Goal: Transaction & Acquisition: Book appointment/travel/reservation

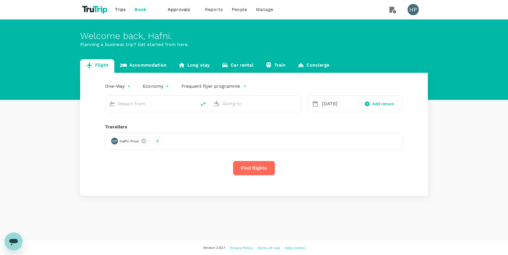
type input "[PERSON_NAME] Intl (NBJ)"
type input "Cape Town Intl (CPT)"
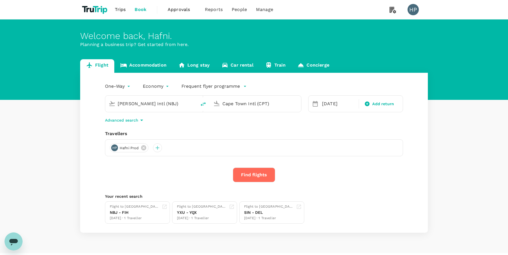
click at [161, 104] on input "[PERSON_NAME] Intl (NBJ)" at bounding box center [151, 103] width 67 height 9
click at [160, 125] on p "Singapore Changi" at bounding box center [160, 126] width 100 height 6
type input "Singapore Changi (SIN)"
click at [240, 125] on p "Incheon Intl" at bounding box center [265, 126] width 100 height 6
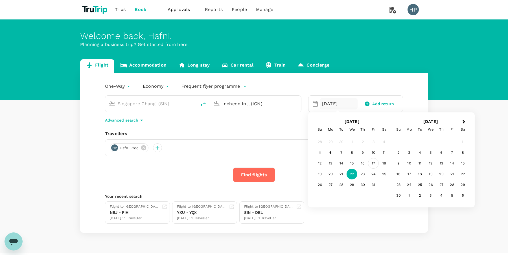
type input "Incheon Intl (ICN)"
click at [370, 163] on div "17" at bounding box center [373, 163] width 11 height 11
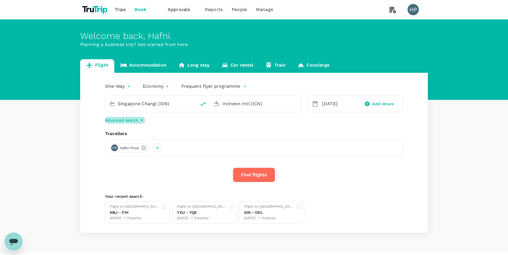
click at [136, 120] on p "Advanced search" at bounding box center [121, 120] width 33 height 6
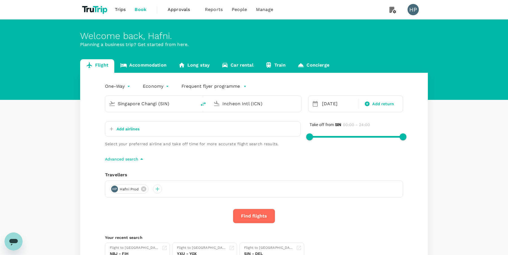
click at [129, 129] on p "Add airlines" at bounding box center [128, 129] width 23 height 6
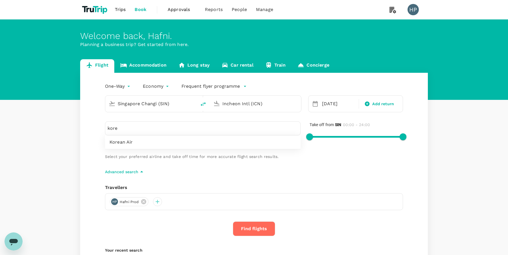
type input "kore"
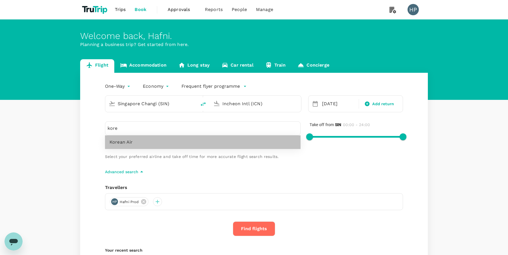
click at [134, 142] on span "Korean Air" at bounding box center [203, 142] width 187 height 7
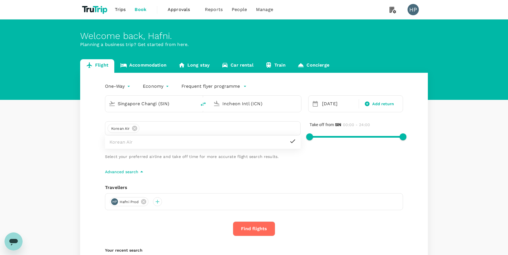
click at [198, 179] on div "One-Way oneway Economy economy Frequent flyer programme Singapore Changi (SIN) …" at bounding box center [254, 180] width 348 height 214
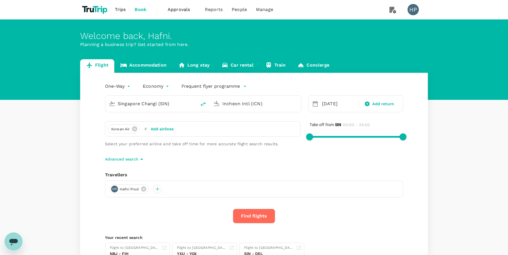
click at [255, 217] on button "Find flights" at bounding box center [254, 216] width 42 height 15
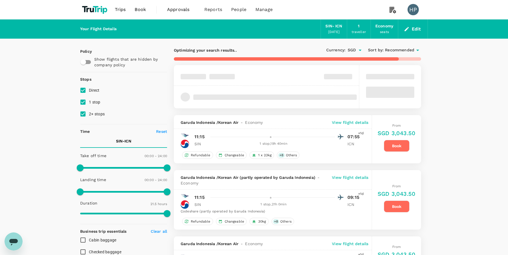
checkbox input "true"
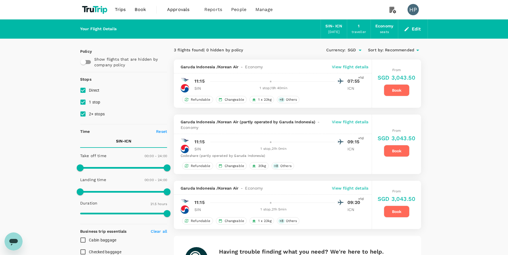
click at [82, 114] on input "2+ stops" at bounding box center [83, 114] width 12 height 12
checkbox input "false"
click at [82, 99] on input "1 stop" at bounding box center [83, 102] width 12 height 12
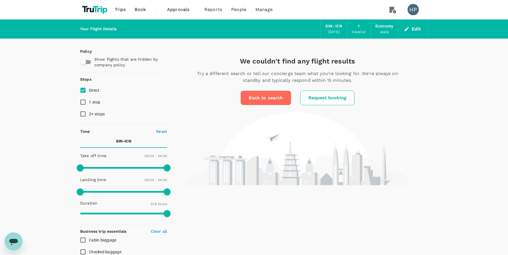
click at [83, 104] on input "1 stop" at bounding box center [83, 102] width 12 height 12
checkbox input "true"
click at [83, 118] on input "2+ stops" at bounding box center [83, 114] width 12 height 12
checkbox input "true"
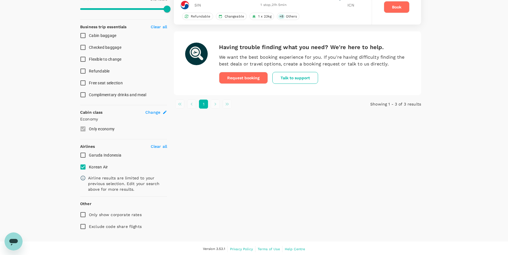
scroll to position [205, 0]
click at [82, 153] on input "Garuda Indonesia" at bounding box center [83, 155] width 12 height 12
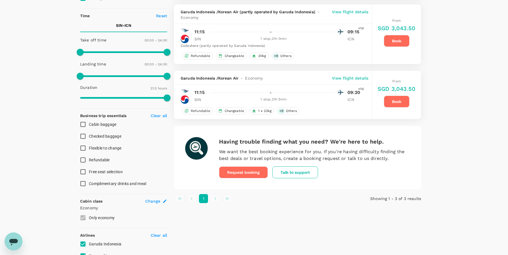
scroll to position [0, 0]
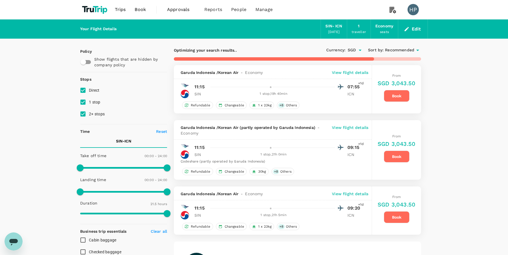
checkbox input "false"
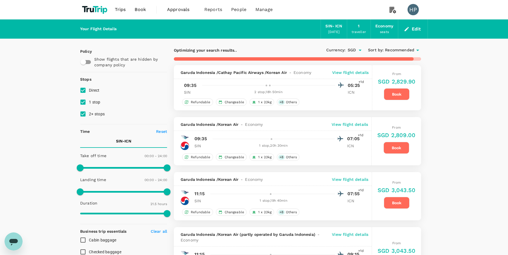
click at [140, 9] on span "Book" at bounding box center [140, 9] width 11 height 7
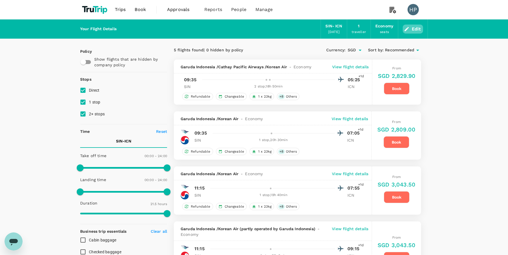
click at [411, 31] on button "Edit" at bounding box center [413, 29] width 20 height 9
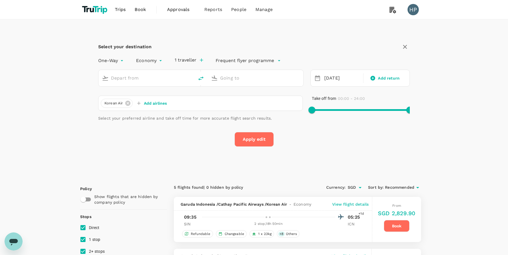
type input "Singapore Changi (SIN)"
type input "Incheon Intl (ICN)"
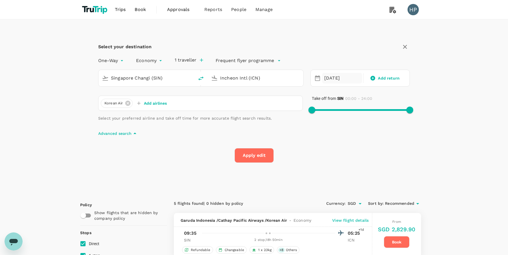
click at [329, 78] on div "[DATE]" at bounding box center [342, 78] width 40 height 11
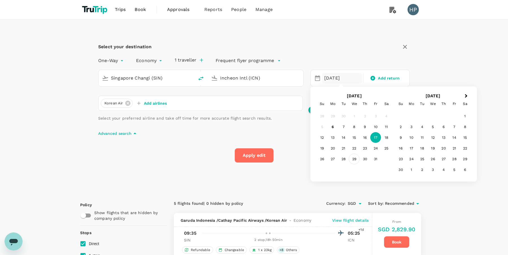
click at [352, 159] on div "29" at bounding box center [354, 159] width 11 height 11
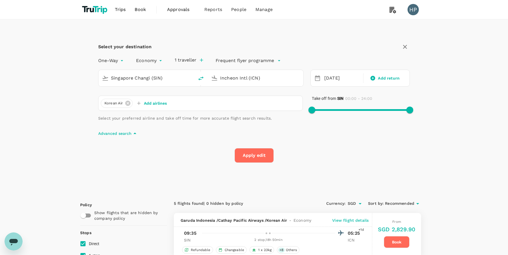
click at [247, 157] on button "Apply edit" at bounding box center [254, 155] width 39 height 15
checkbox input "false"
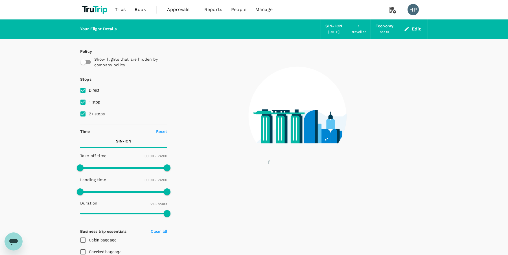
checkbox input "true"
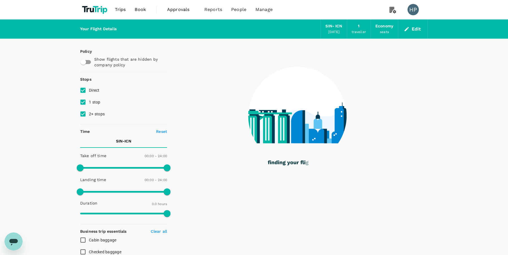
type input "1195"
checkbox input "true"
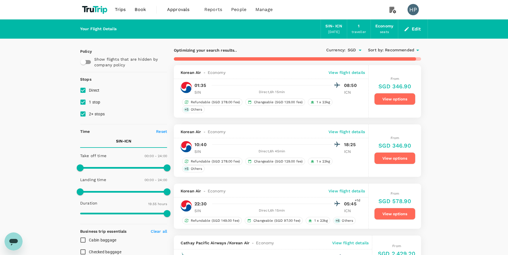
click at [352, 71] on p "View flight details" at bounding box center [347, 73] width 36 height 6
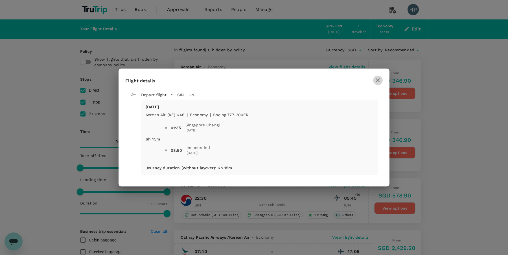
click at [378, 80] on icon "button" at bounding box center [378, 81] width 4 height 4
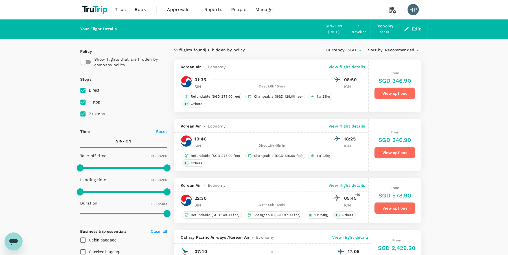
click at [291, 60] on div "Korean Air - Economy View flight details" at bounding box center [271, 67] width 195 height 14
click at [409, 28] on icon "button" at bounding box center [407, 29] width 6 height 6
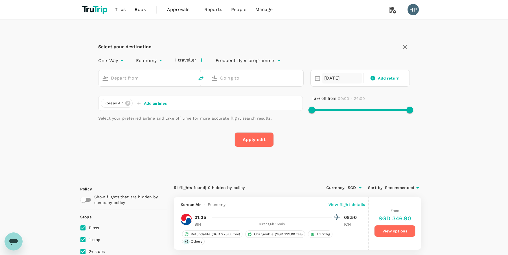
type input "Singapore Changi (SIN)"
type input "Incheon Intl (ICN)"
click at [339, 76] on div "[DATE]" at bounding box center [342, 78] width 40 height 11
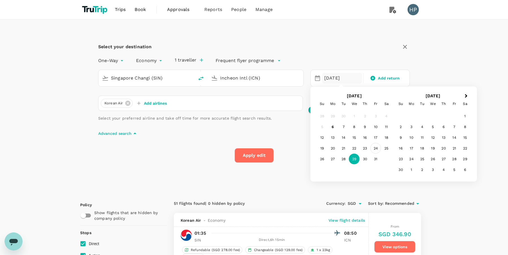
click at [376, 148] on div "24" at bounding box center [376, 148] width 11 height 11
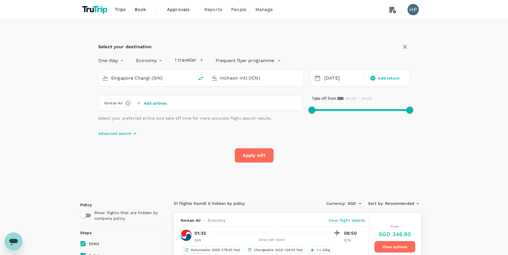
click at [251, 156] on button "Apply edit" at bounding box center [254, 155] width 39 height 15
checkbox input "false"
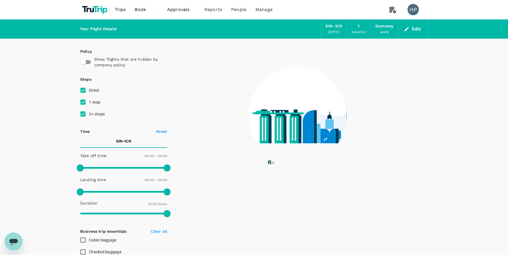
checkbox input "true"
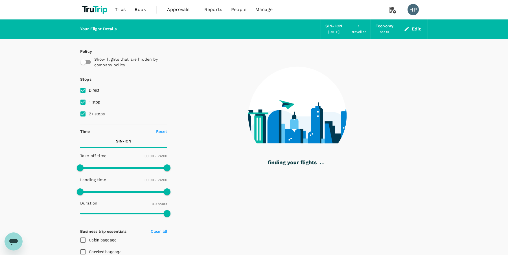
type input "1265"
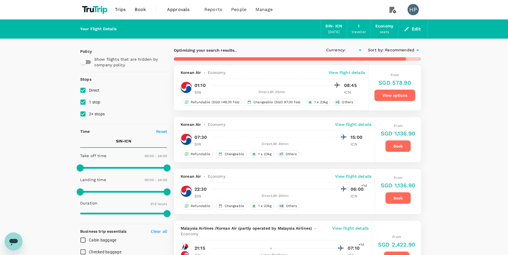
checkbox input "true"
type input "SGD"
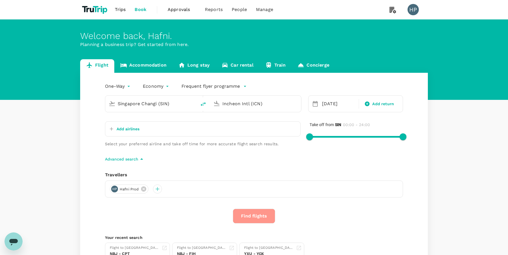
click at [252, 217] on button "Find flights" at bounding box center [254, 216] width 42 height 15
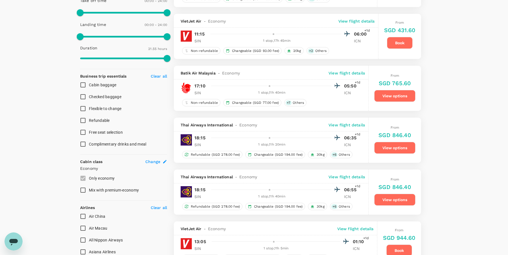
type input "1710"
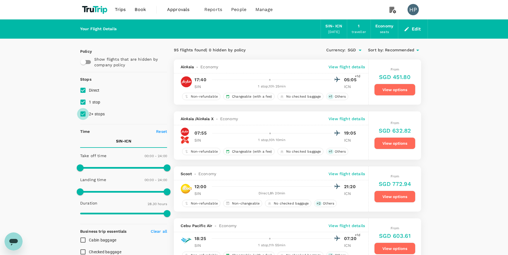
click at [83, 114] on input "2+ stops" at bounding box center [83, 114] width 12 height 12
checkbox input "false"
click at [83, 102] on input "1 stop" at bounding box center [83, 102] width 12 height 12
checkbox input "false"
